Goal: Task Accomplishment & Management: Manage account settings

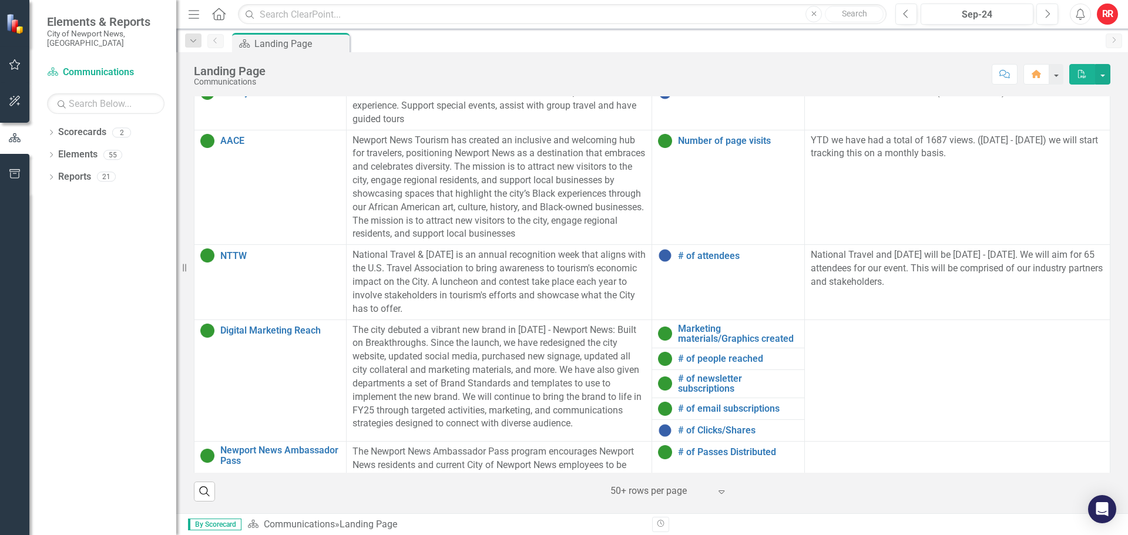
scroll to position [340, 0]
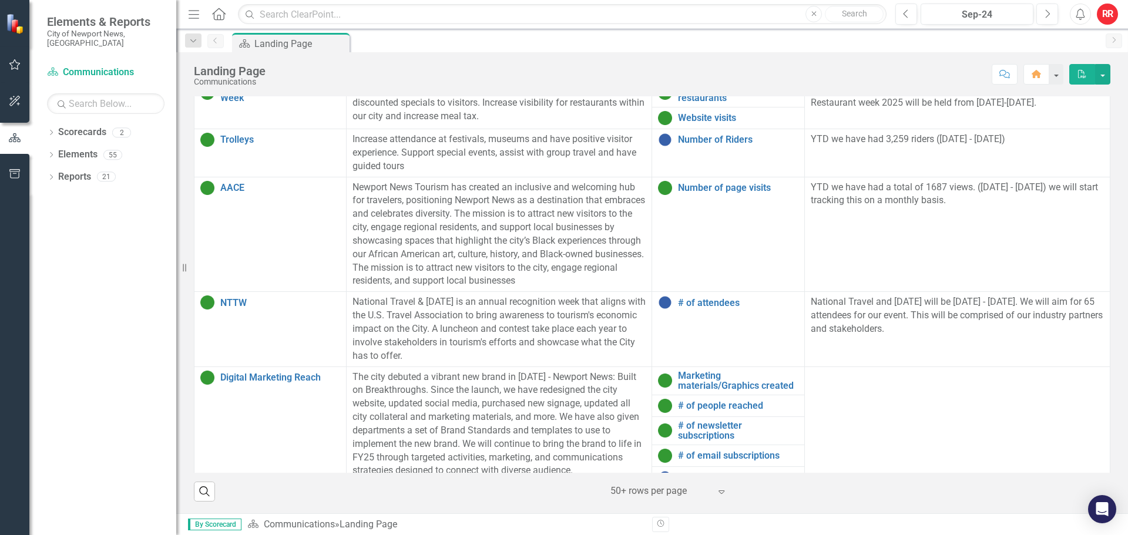
click at [444, 403] on p "The city debuted a vibrant new brand in [DATE] - Newport News: Built on Breakth…" at bounding box center [498, 424] width 293 height 107
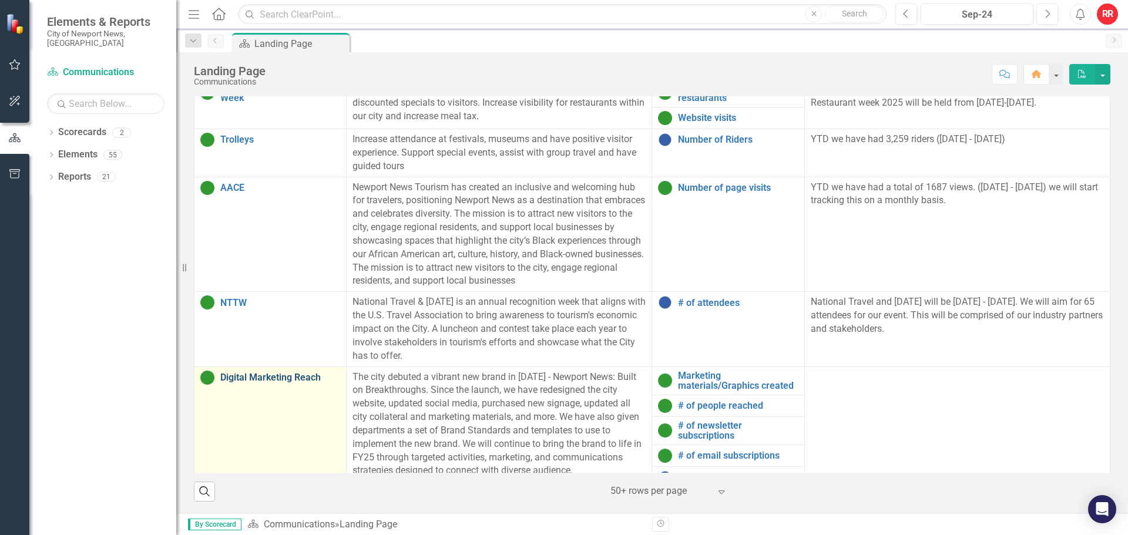
click at [292, 375] on link "Digital Marketing Reach" at bounding box center [280, 377] width 120 height 11
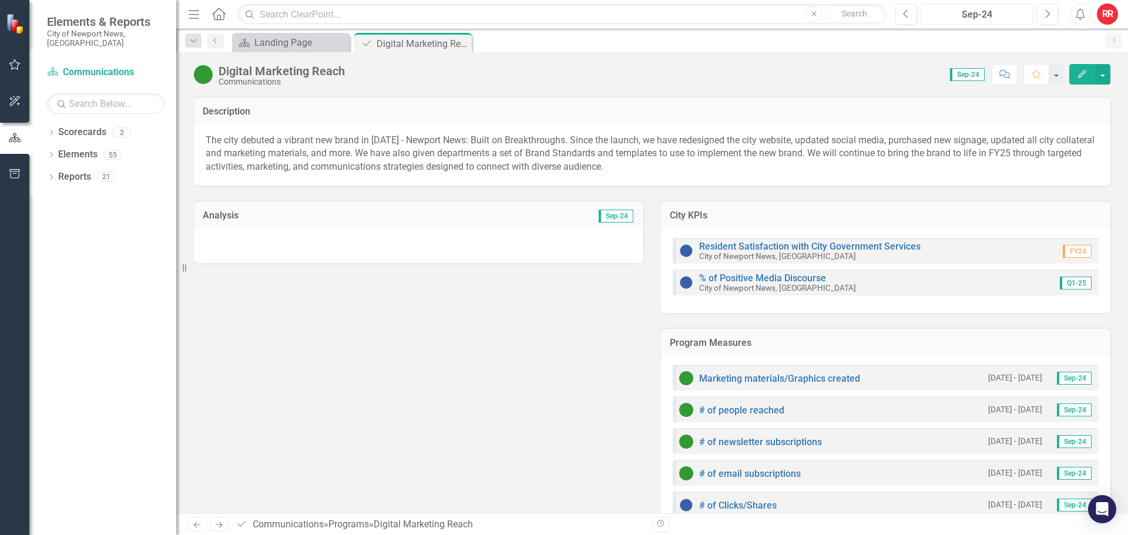
click at [1019, 18] on div "Sep-24" at bounding box center [976, 15] width 105 height 14
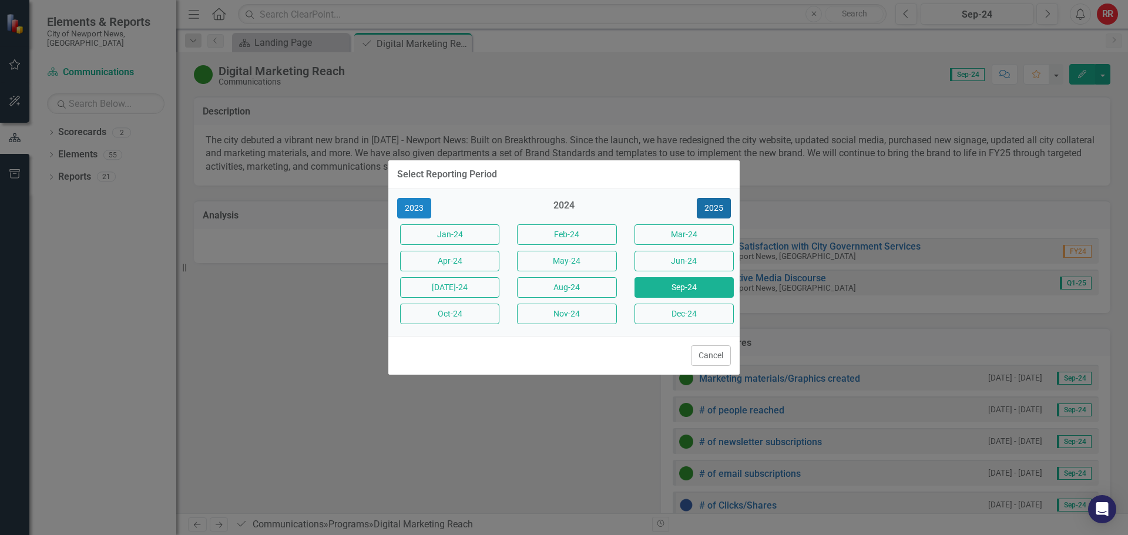
click at [718, 208] on button "2025" at bounding box center [714, 208] width 34 height 21
click at [696, 286] on button "Sep-25" at bounding box center [683, 287] width 99 height 21
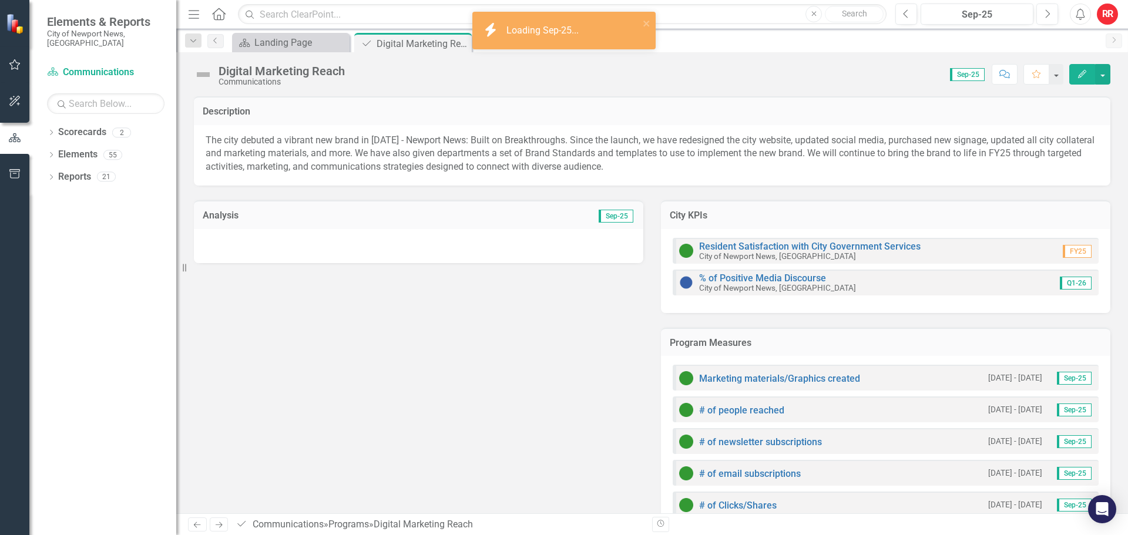
click at [1078, 75] on icon "Edit" at bounding box center [1081, 74] width 11 height 8
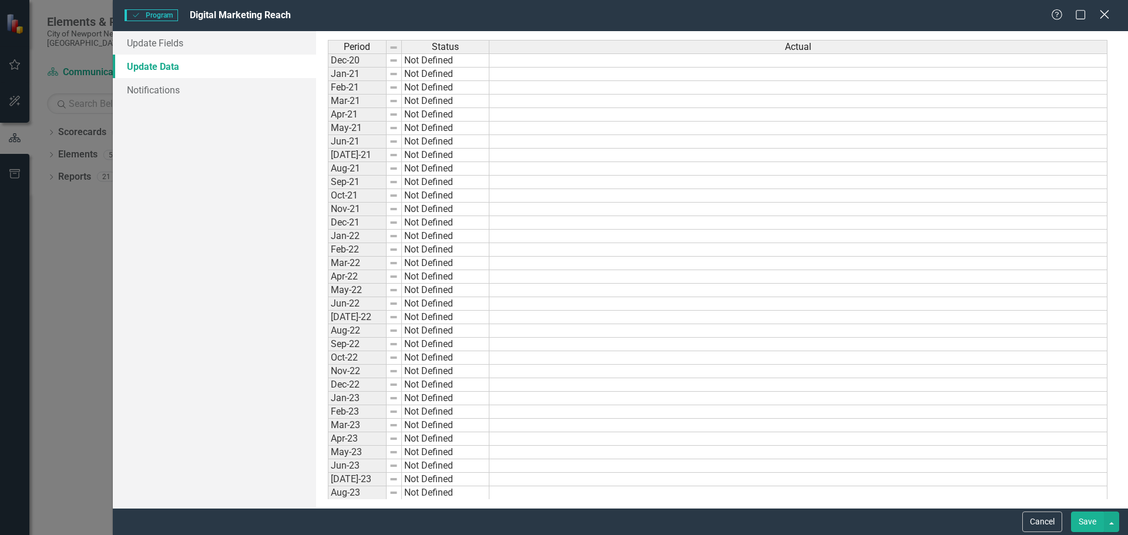
click at [1101, 13] on icon "Close" at bounding box center [1103, 14] width 15 height 11
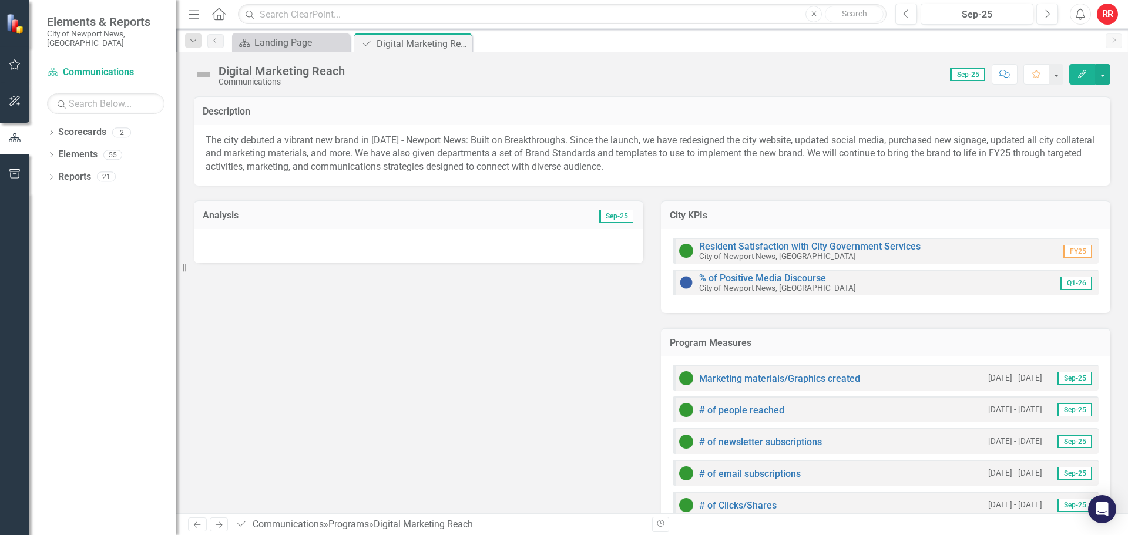
click at [312, 239] on div at bounding box center [418, 246] width 449 height 34
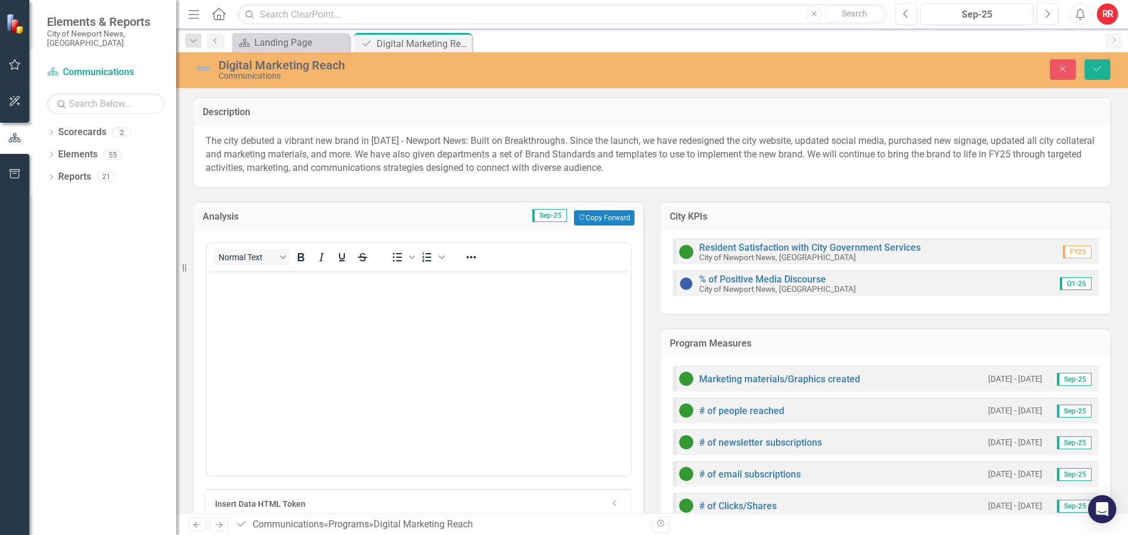
click at [292, 345] on body "Rich Text Area. Press ALT-0 for help." at bounding box center [418, 358] width 423 height 176
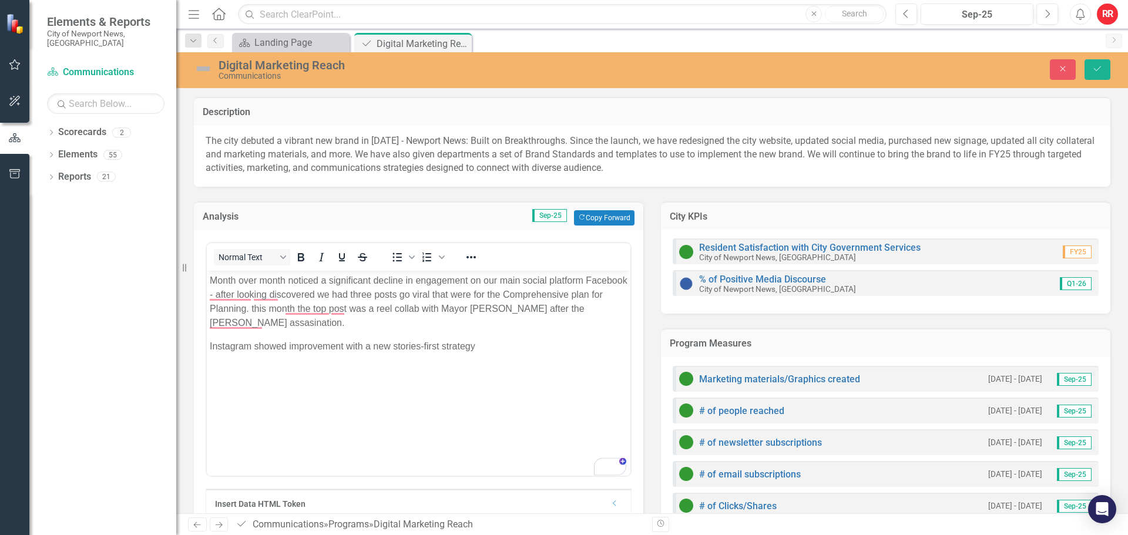
click at [489, 345] on p "Instagram showed improvement with a new stories-first strategy" at bounding box center [419, 346] width 418 height 14
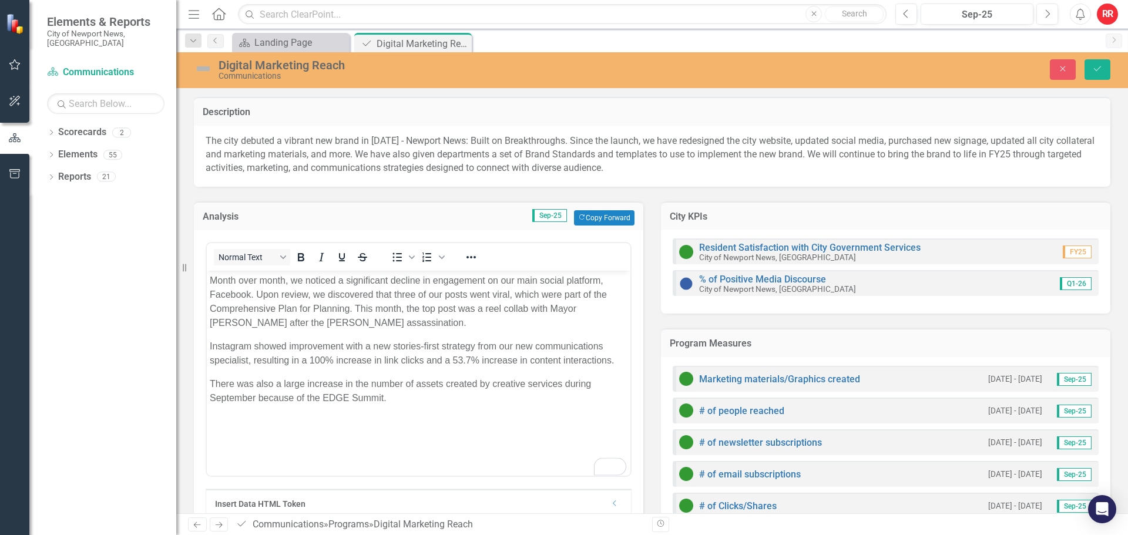
click at [403, 401] on p "There was also a large increase in the number of assets created by creative ser…" at bounding box center [419, 390] width 418 height 28
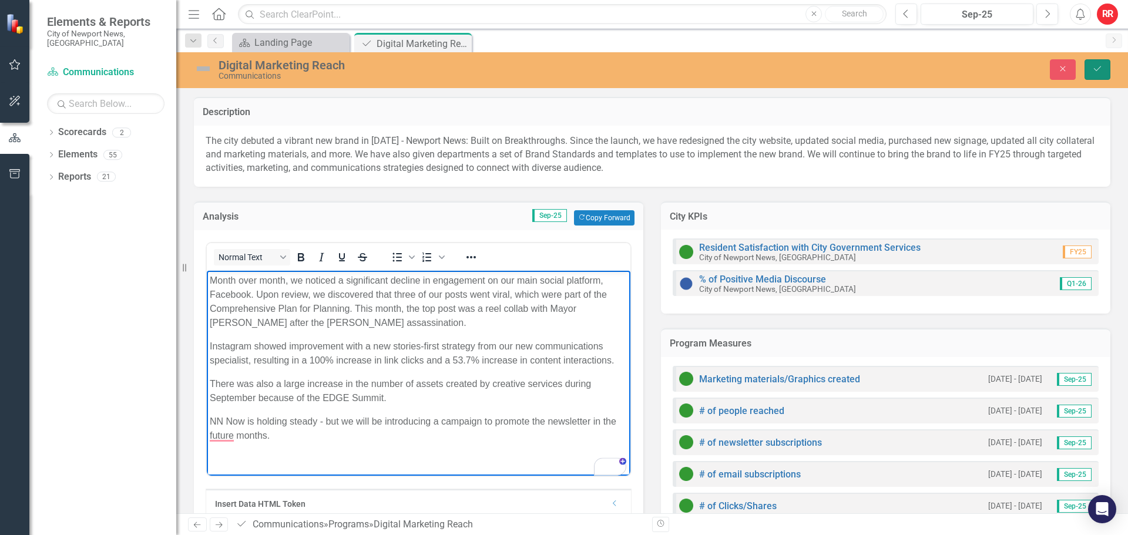
click at [1101, 67] on icon "Save" at bounding box center [1097, 69] width 11 height 8
